Goal: Task Accomplishment & Management: Manage account settings

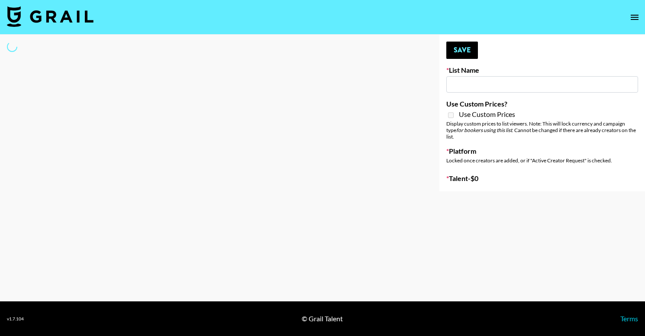
type input "NBC Universal"
select select "Song"
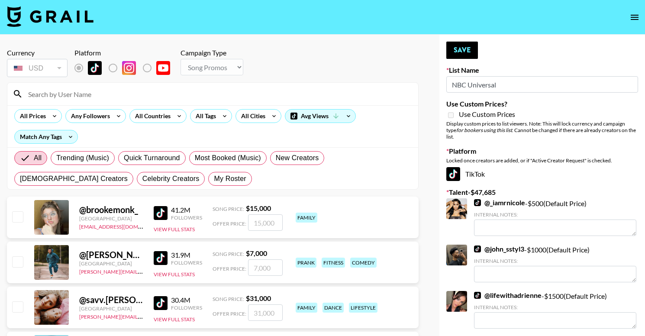
click at [117, 97] on input at bounding box center [218, 94] width 390 height 14
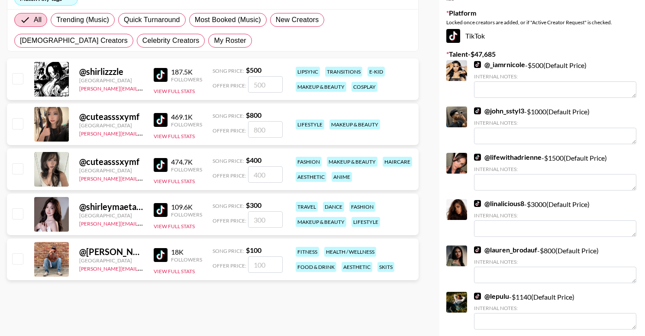
scroll to position [142, 0]
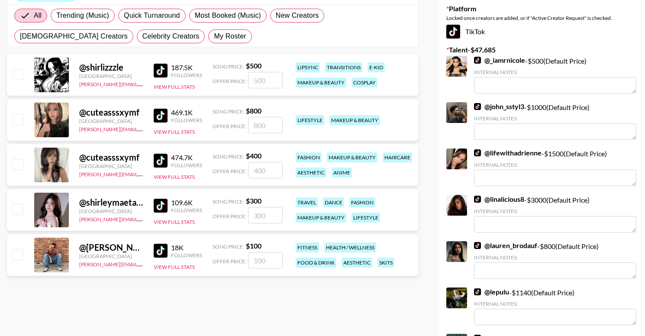
type input "[PERSON_NAME]"
click at [272, 262] on input "number" at bounding box center [265, 260] width 35 height 16
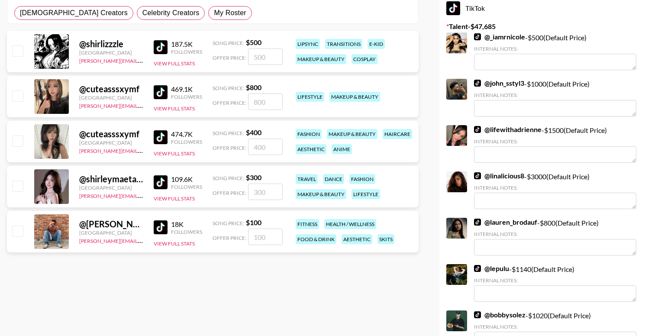
scroll to position [167, 0]
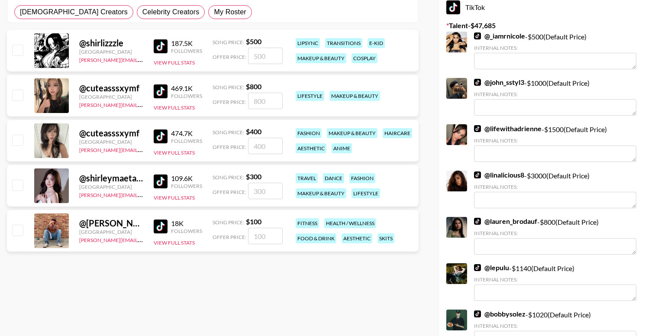
click at [269, 229] on input "number" at bounding box center [265, 236] width 35 height 16
checkbox input "true"
drag, startPoint x: 270, startPoint y: 235, endPoint x: 246, endPoint y: 234, distance: 23.8
click at [246, 234] on div "Offer Price: 1200" at bounding box center [248, 236] width 70 height 16
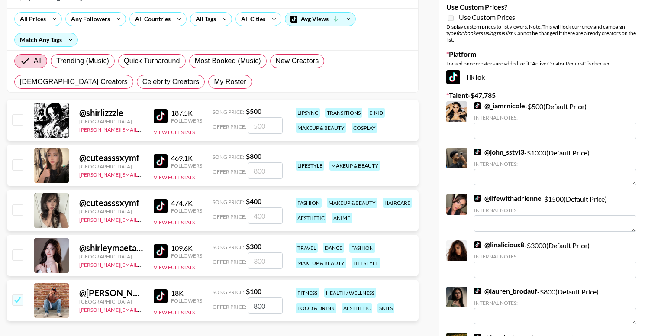
scroll to position [0, 0]
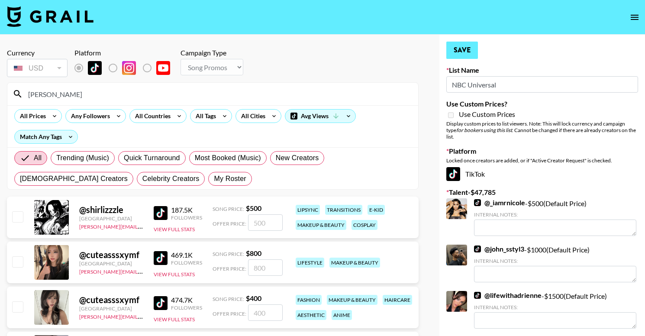
type input "800"
click at [459, 51] on button "Save" at bounding box center [462, 50] width 32 height 17
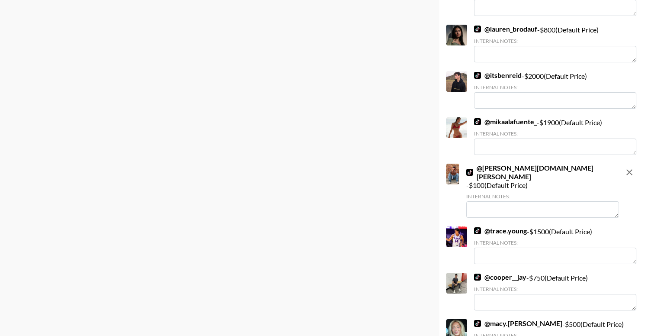
scroll to position [710, 0]
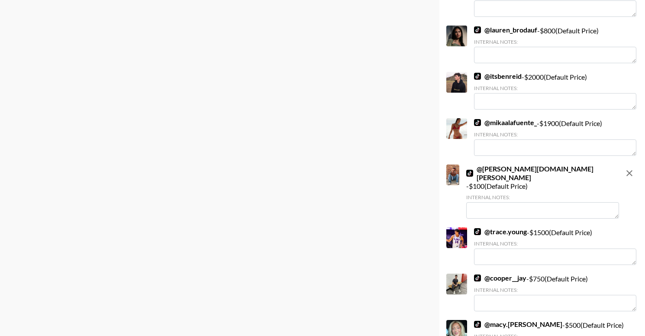
click at [508, 202] on textarea at bounding box center [542, 210] width 153 height 16
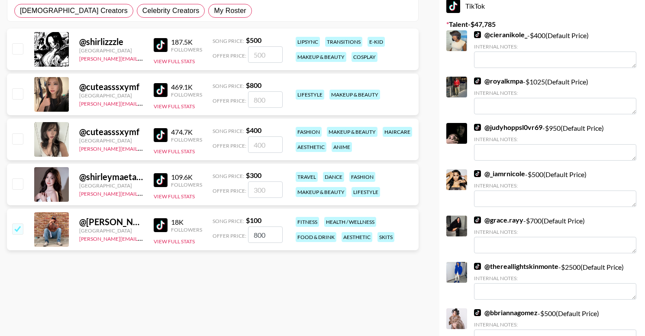
scroll to position [0, 0]
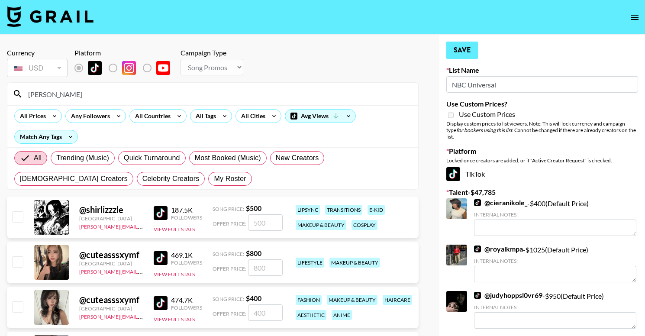
type textarea "Is an actor and has more of an IG presence"
click at [453, 49] on button "Save" at bounding box center [462, 50] width 32 height 17
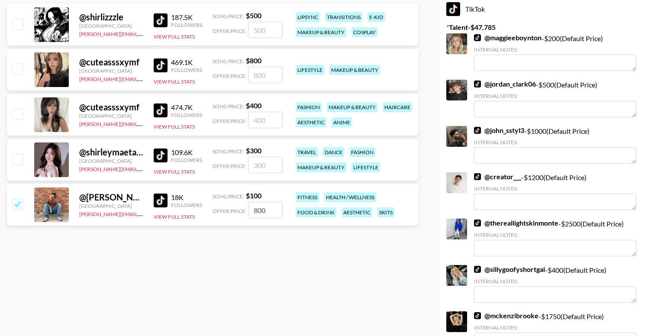
scroll to position [207, 0]
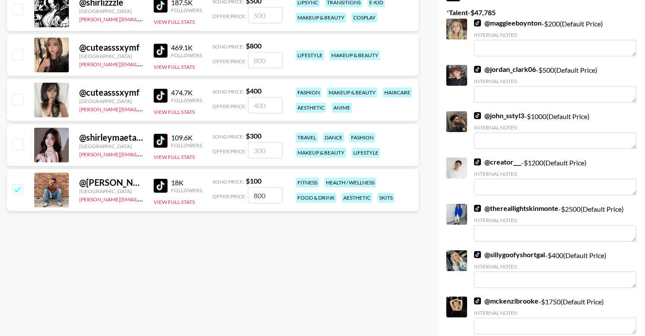
click at [272, 191] on input "800" at bounding box center [265, 195] width 35 height 16
drag, startPoint x: 270, startPoint y: 197, endPoint x: 245, endPoint y: 197, distance: 25.6
click at [245, 197] on div "Offer Price: 800" at bounding box center [248, 195] width 70 height 16
type input "2"
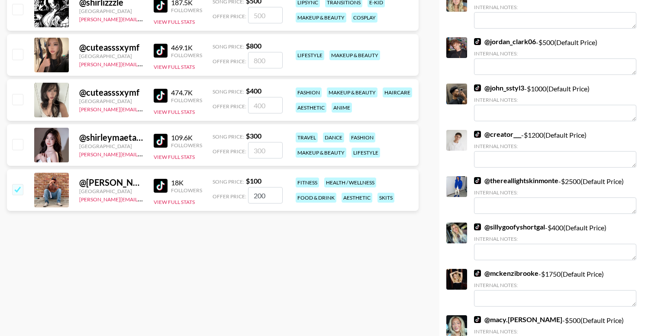
type input "200"
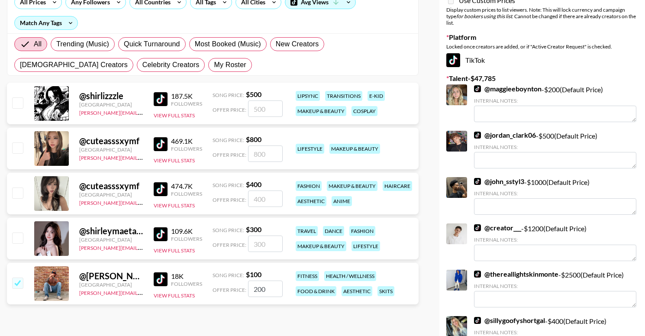
scroll to position [121, 0]
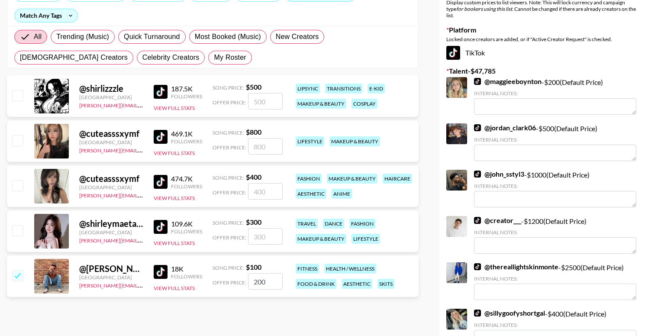
click at [256, 283] on input "200" at bounding box center [265, 281] width 35 height 16
checkbox input "false"
type input "3"
checkbox input "true"
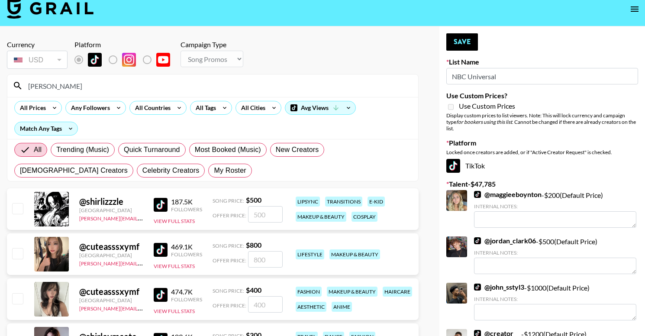
scroll to position [0, 0]
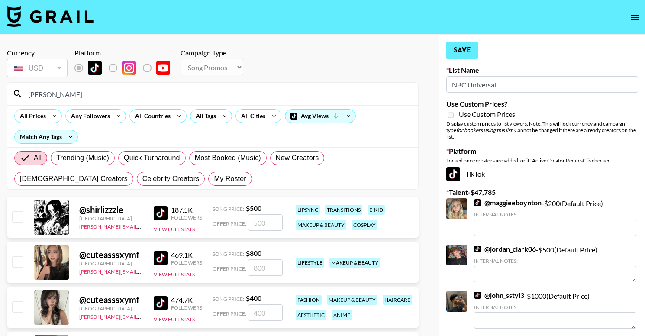
type input "300"
click at [464, 55] on button "Save" at bounding box center [462, 50] width 32 height 17
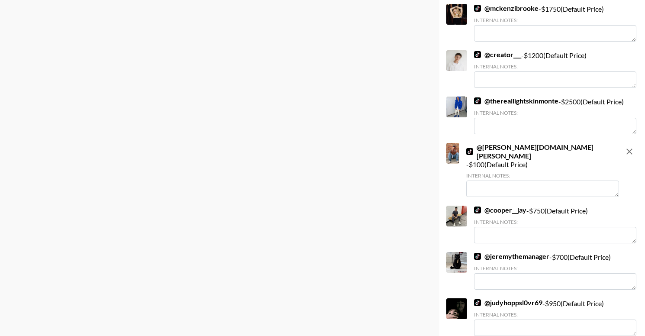
scroll to position [1759, 0]
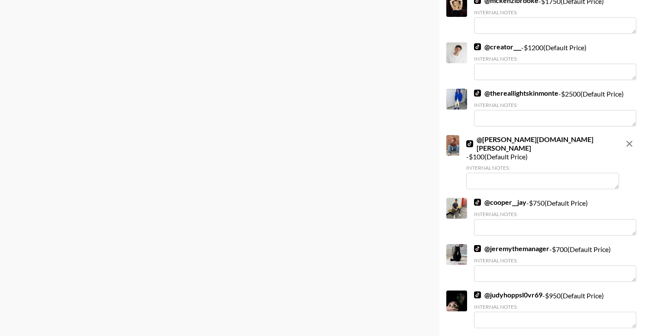
click at [508, 173] on textarea at bounding box center [542, 181] width 153 height 16
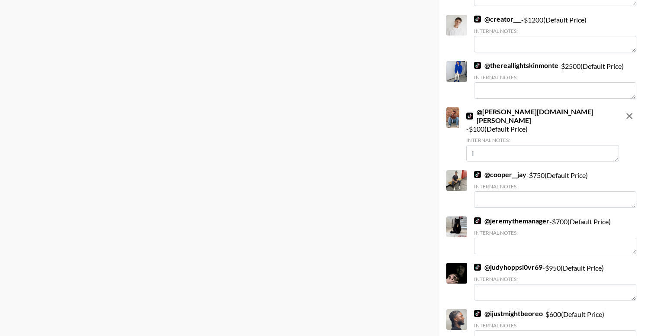
type textarea "I"
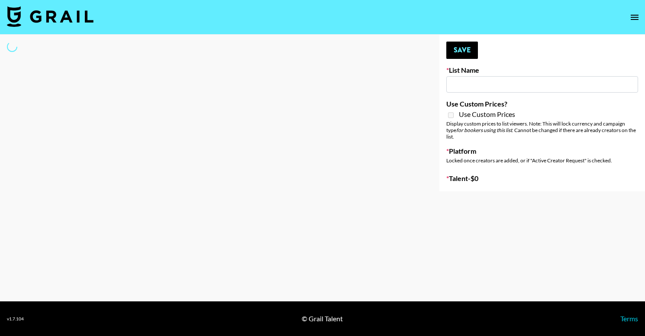
type input "NBC Universal"
select select "Song"
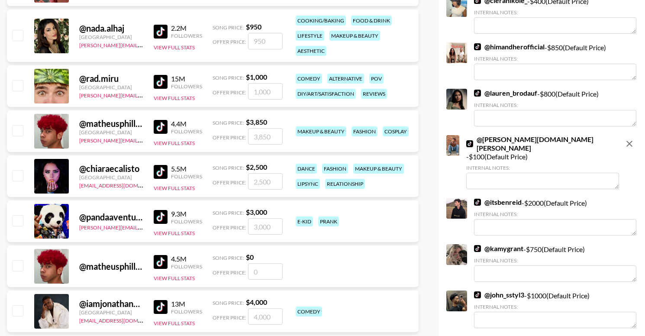
scroll to position [1294, 0]
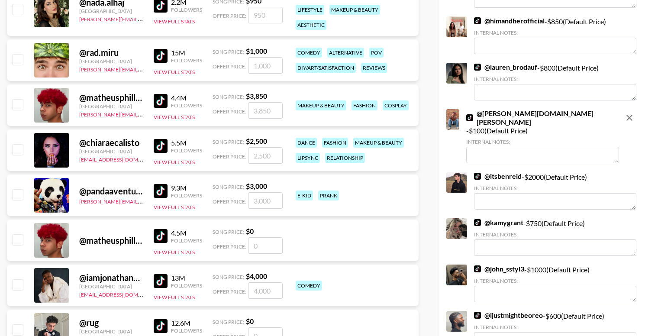
click at [627, 115] on icon "remove" at bounding box center [630, 118] width 6 height 6
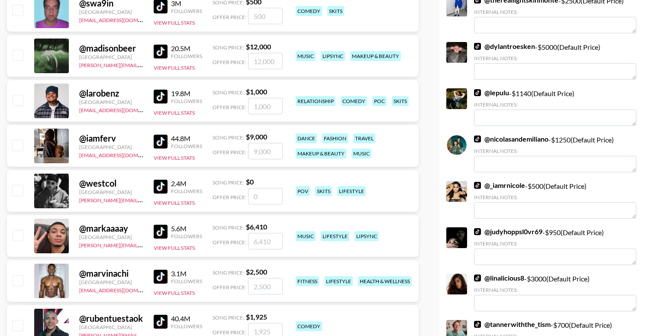
scroll to position [0, 0]
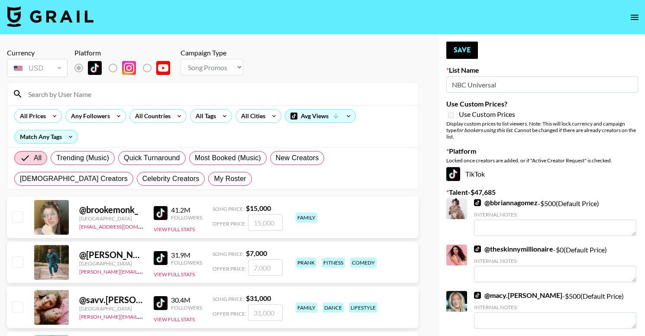
click at [125, 100] on input at bounding box center [218, 94] width 390 height 14
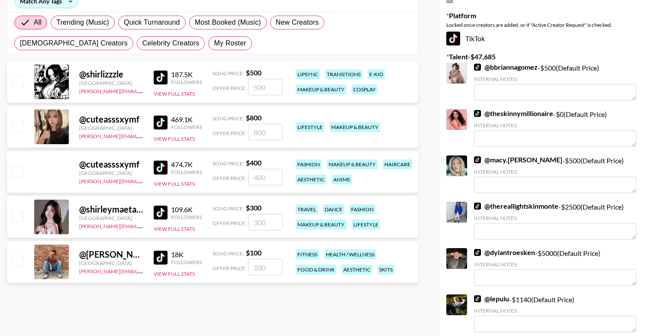
scroll to position [148, 0]
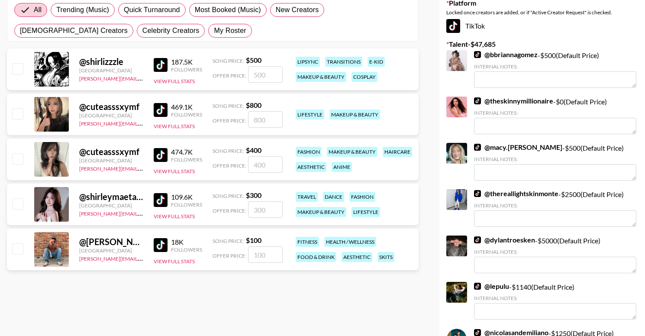
type input "[PERSON_NAME]"
click at [267, 250] on input "number" at bounding box center [265, 254] width 35 height 16
type input "3"
checkbox input "true"
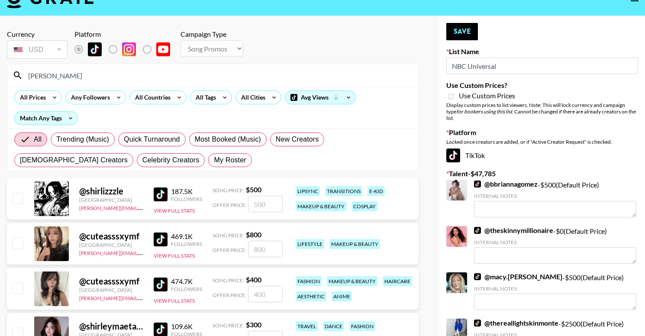
scroll to position [0, 0]
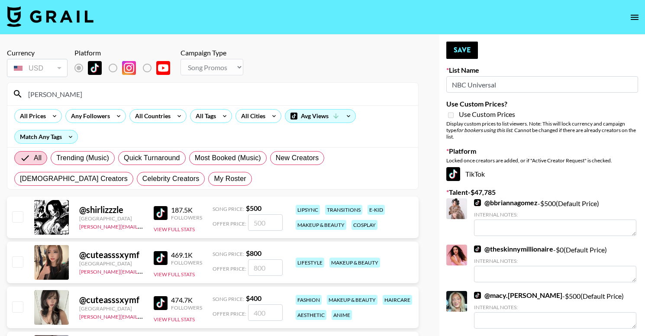
type input "300"
click at [465, 53] on button "Save" at bounding box center [462, 50] width 32 height 17
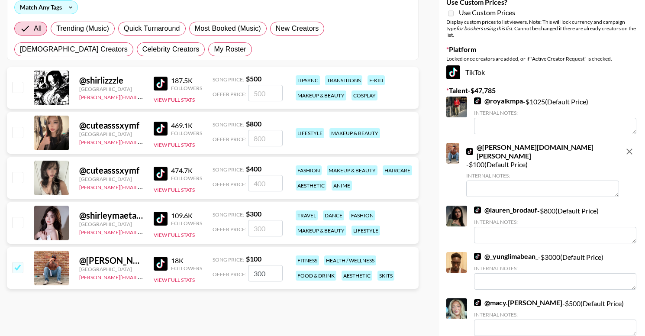
scroll to position [130, 0]
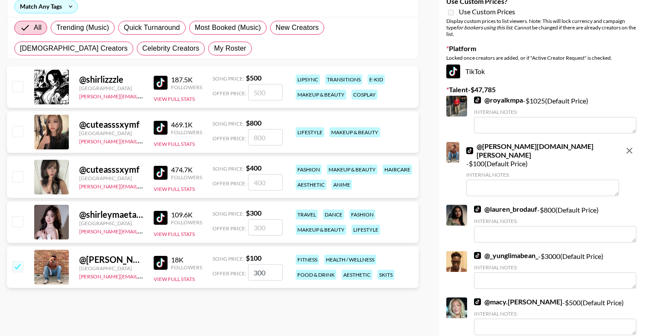
click at [499, 180] on textarea at bounding box center [542, 188] width 153 height 16
click at [629, 146] on icon "remove" at bounding box center [629, 151] width 10 height 10
checkbox input "false"
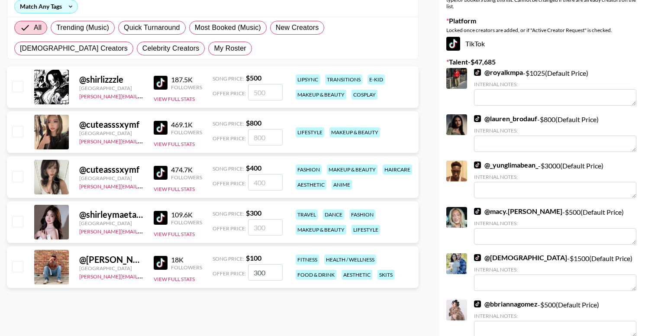
click at [259, 273] on input "300" at bounding box center [265, 272] width 35 height 16
click at [271, 272] on input "300" at bounding box center [265, 272] width 35 height 16
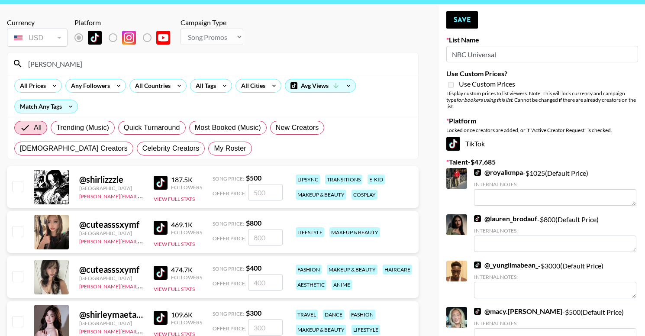
scroll to position [23, 0]
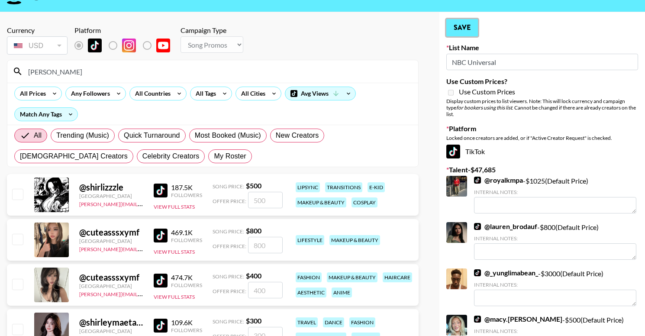
click at [456, 26] on button "Save" at bounding box center [462, 27] width 32 height 17
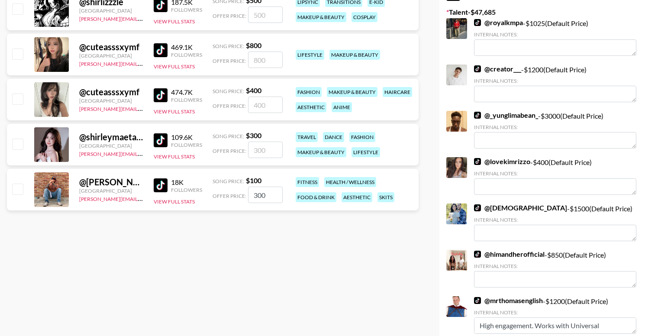
scroll to position [207, 0]
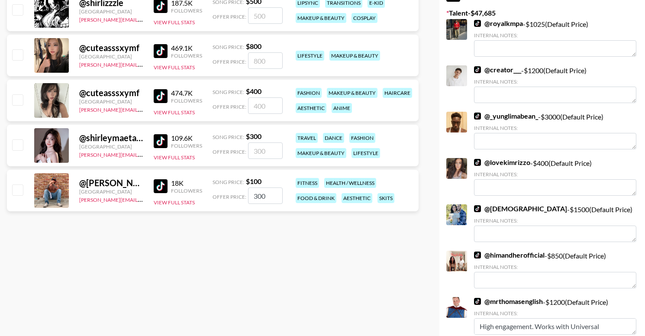
click at [267, 194] on input "300" at bounding box center [265, 196] width 35 height 16
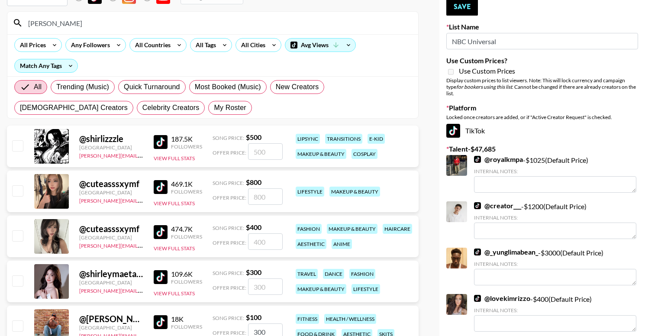
scroll to position [67, 0]
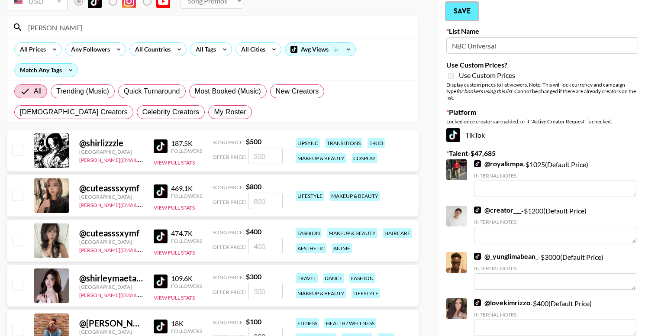
click at [463, 16] on button "Save" at bounding box center [462, 11] width 32 height 17
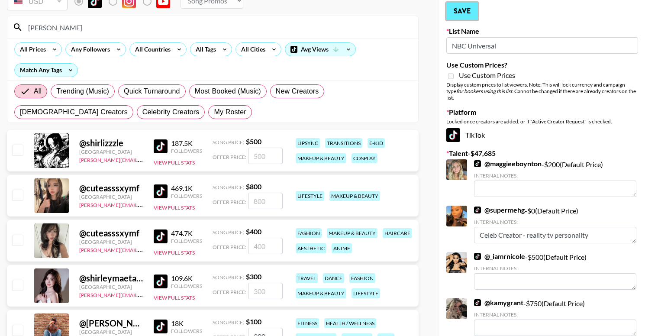
click at [463, 16] on button "Save" at bounding box center [462, 11] width 32 height 17
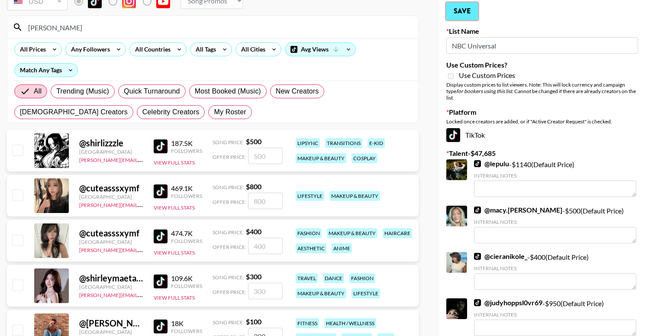
click at [463, 16] on button "Save" at bounding box center [462, 11] width 32 height 17
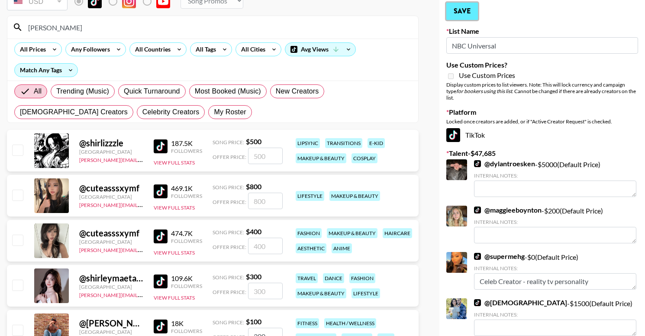
click at [463, 16] on button "Save" at bounding box center [462, 11] width 32 height 17
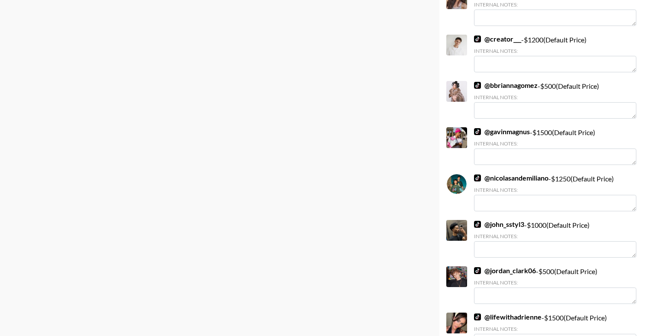
scroll to position [489, 0]
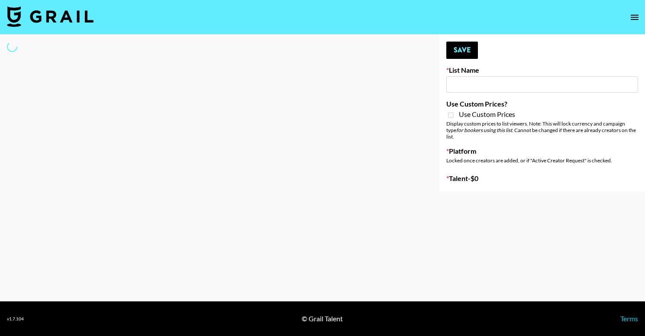
type input "NBC Universal"
select select "Song"
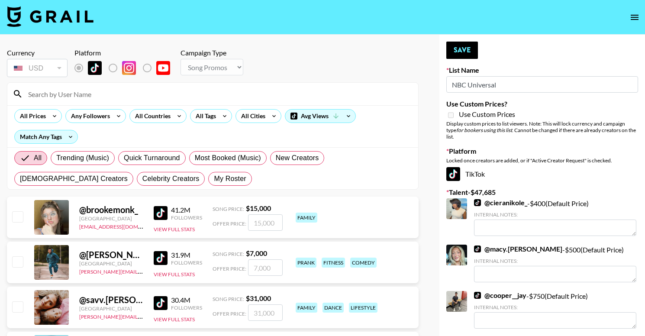
click at [183, 100] on input at bounding box center [218, 94] width 390 height 14
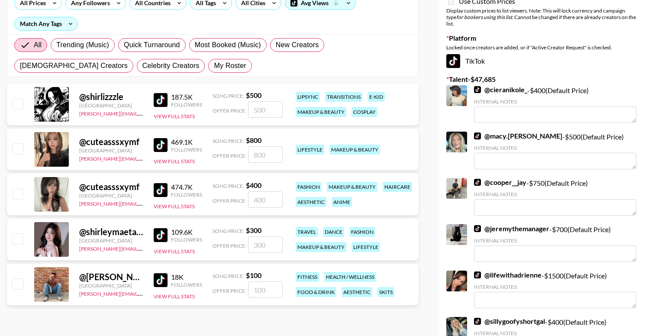
scroll to position [124, 0]
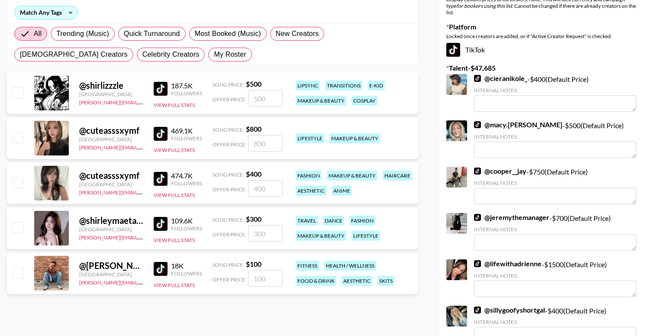
type input "[PERSON_NAME]"
click at [257, 279] on input "number" at bounding box center [265, 278] width 35 height 16
type input "3"
checkbox input "true"
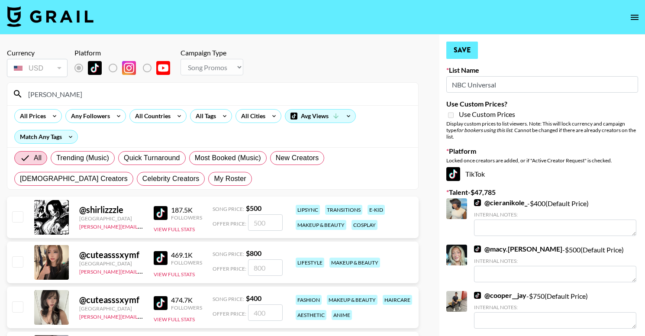
type input "300"
click at [467, 50] on button "Save" at bounding box center [462, 50] width 32 height 17
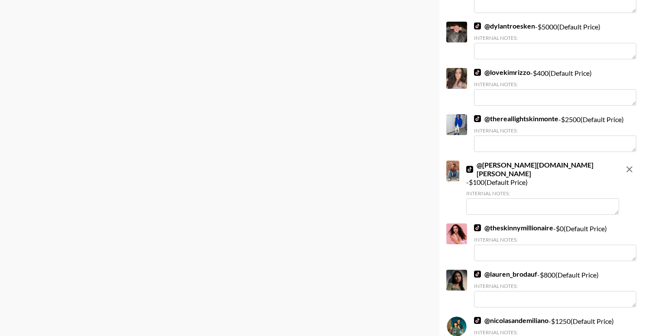
scroll to position [901, 0]
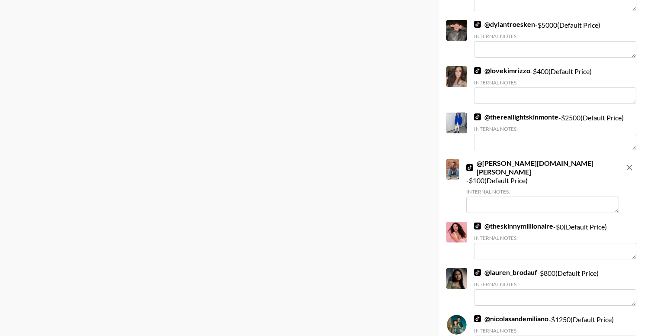
click at [520, 197] on textarea at bounding box center [542, 205] width 153 height 16
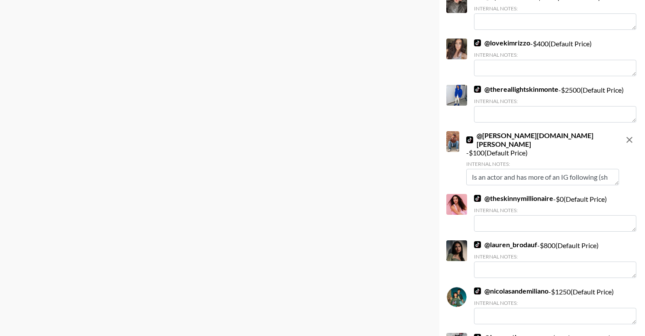
scroll to position [6, 0]
type textarea "Is an actor and has more of an IG following (should be $300 not $100)"
click at [414, 154] on div "Currency USD USD ​ Platform Campaign Type Choose Type... Song Promos Brand Prom…" at bounding box center [213, 199] width 426 height 2133
click at [423, 99] on div "Currency USD USD ​ Platform Campaign Type Choose Type... Song Promos Brand Prom…" at bounding box center [213, 199] width 426 height 2133
click at [513, 62] on textarea at bounding box center [555, 68] width 162 height 16
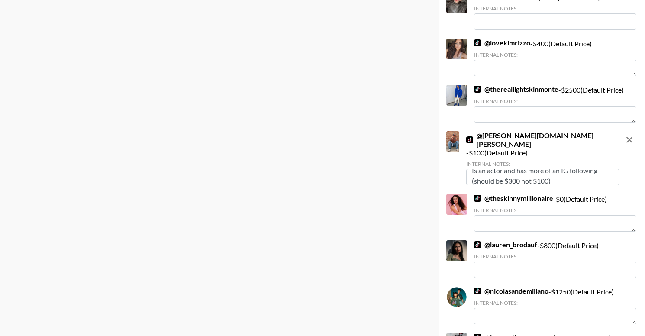
click at [528, 108] on textarea at bounding box center [555, 114] width 162 height 16
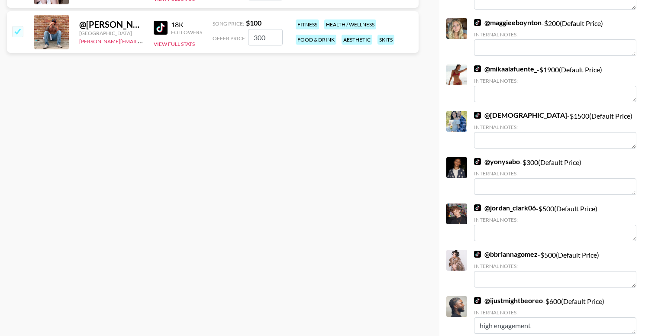
scroll to position [0, 0]
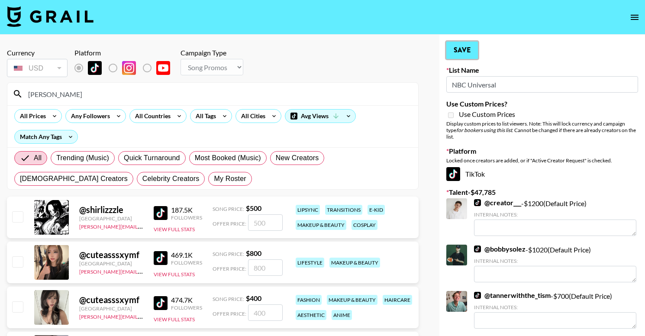
click at [461, 52] on button "Save" at bounding box center [462, 50] width 32 height 17
